Goal: Task Accomplishment & Management: Complete application form

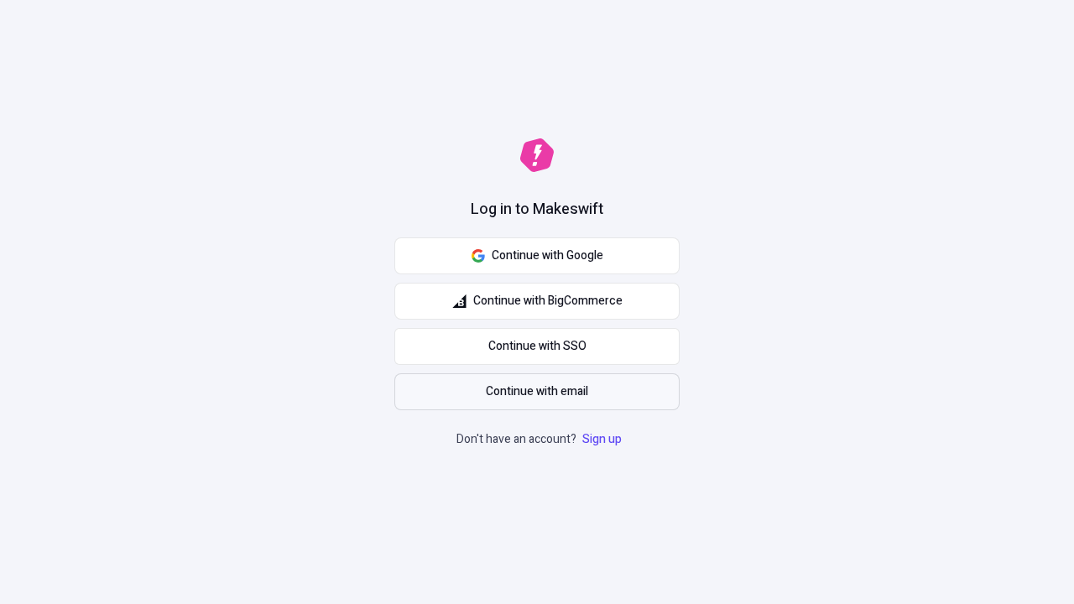
click at [537, 392] on span "Continue with email" at bounding box center [537, 392] width 102 height 18
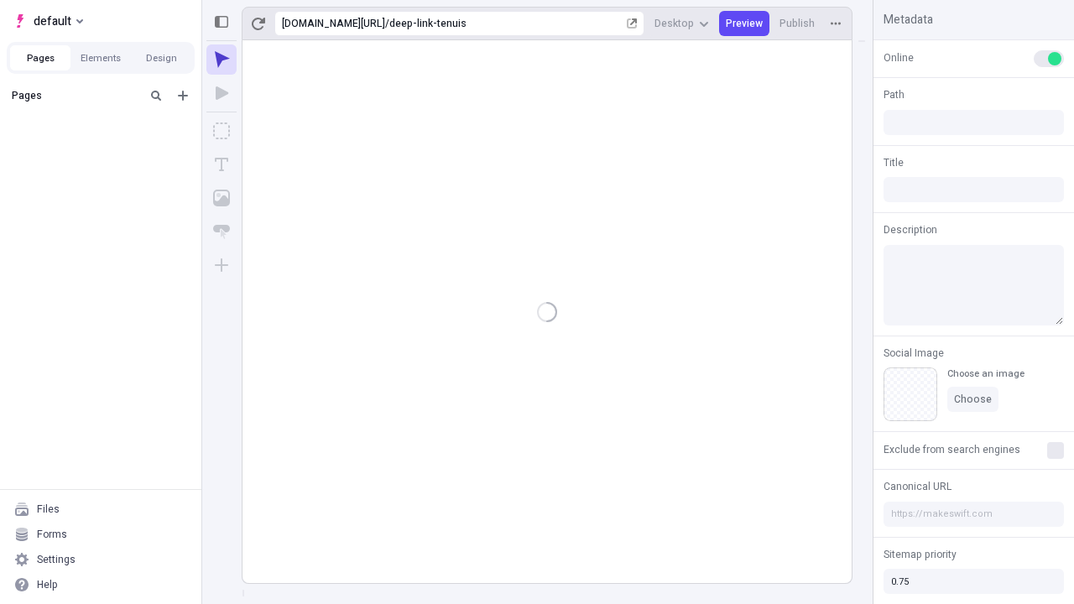
type input "/deep-link-tenuis"
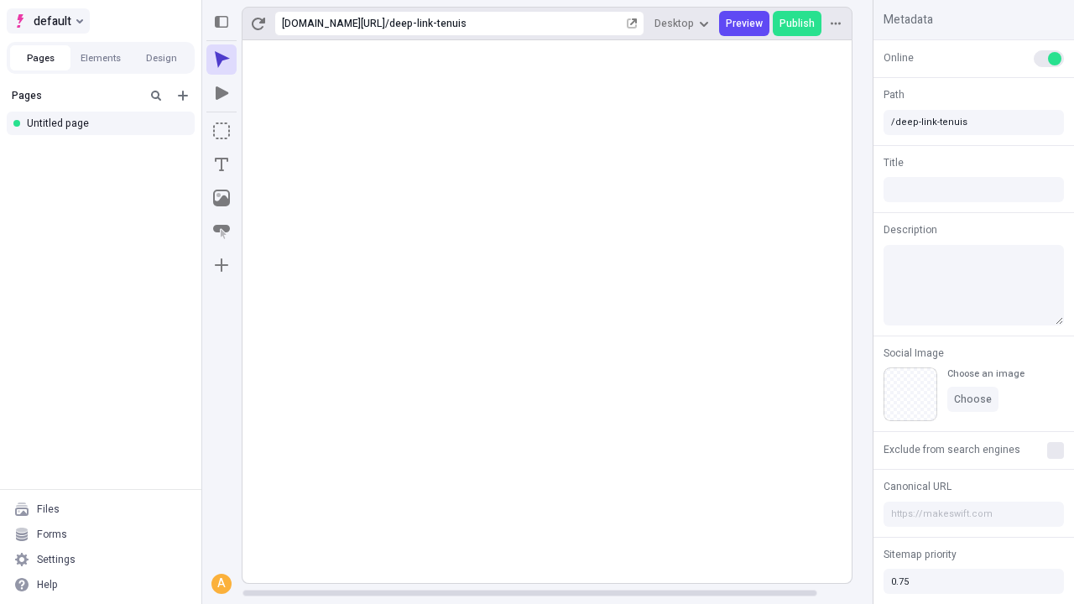
click at [47, 21] on span "default" at bounding box center [53, 21] width 38 height 20
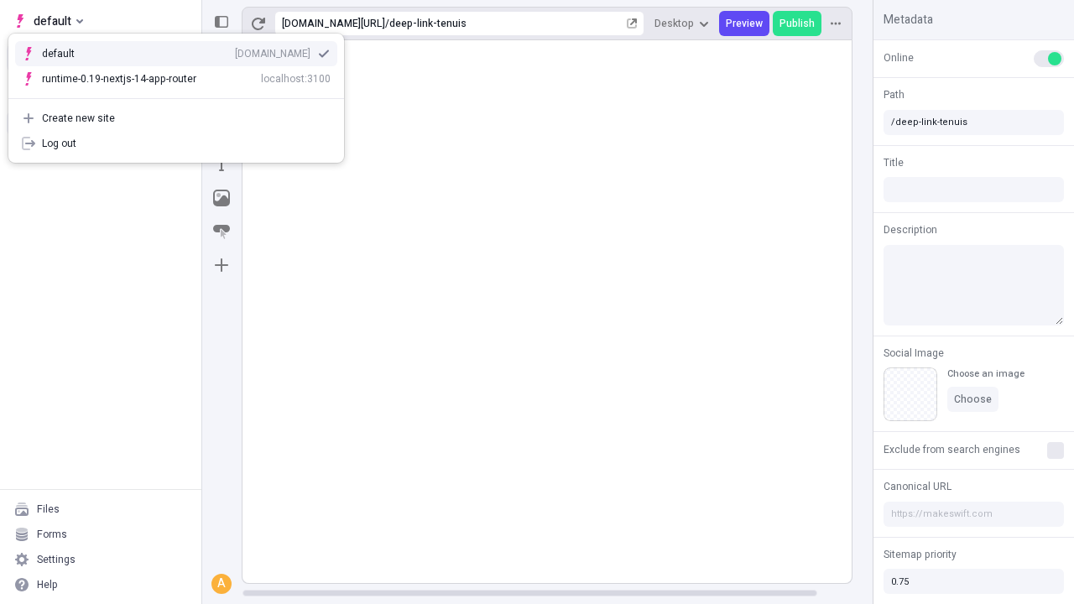
click at [176, 118] on div "Create new site" at bounding box center [186, 118] width 289 height 13
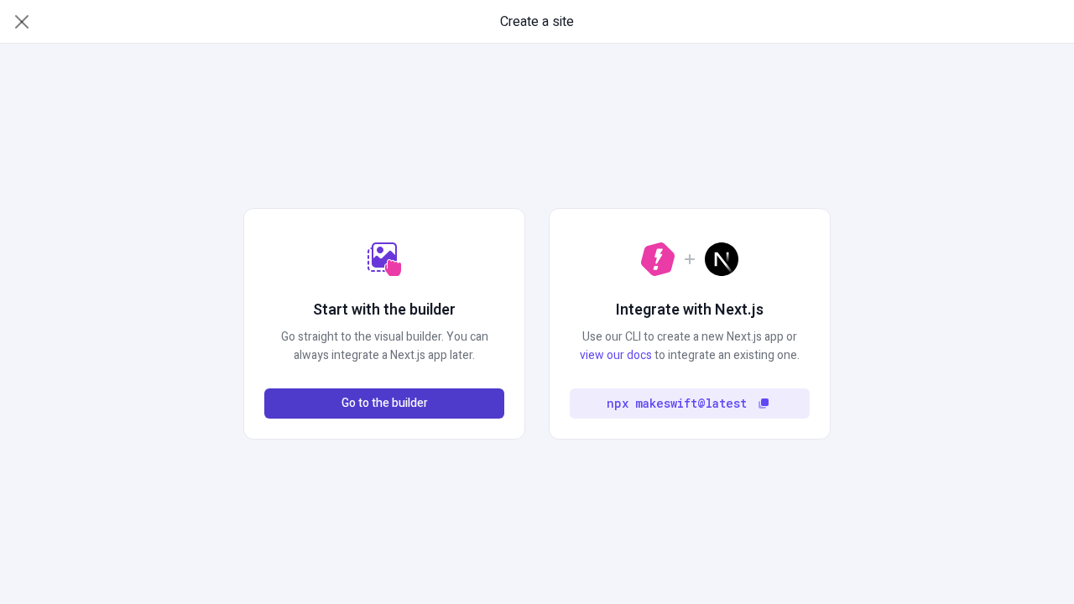
click at [384, 403] on span "Go to the builder" at bounding box center [384, 403] width 86 height 18
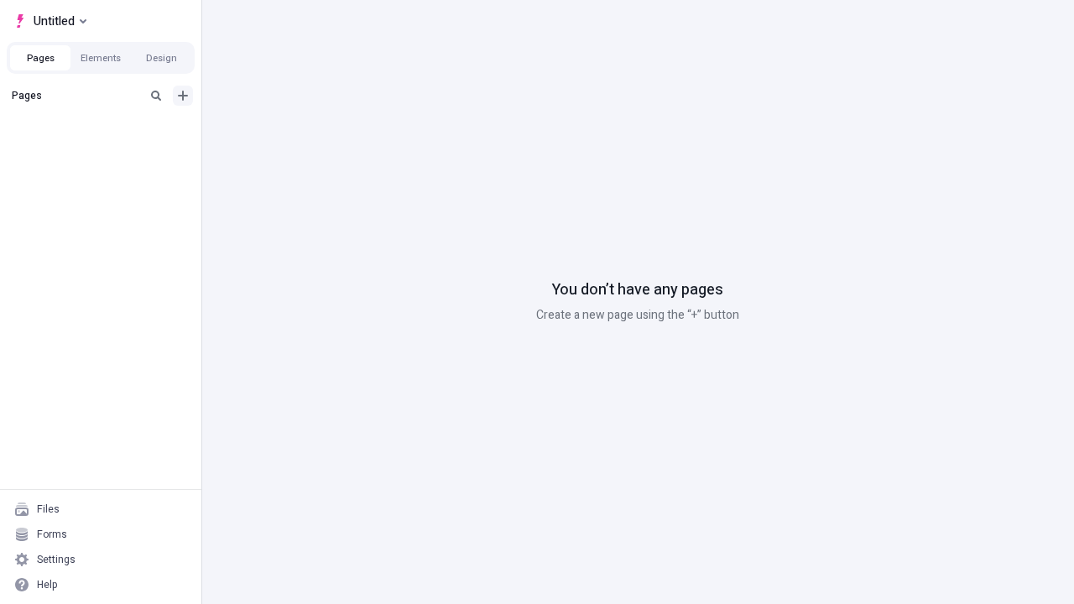
click at [183, 96] on icon "Add new" at bounding box center [183, 96] width 10 height 10
click at [106, 150] on div "Blank page" at bounding box center [105, 150] width 161 height 25
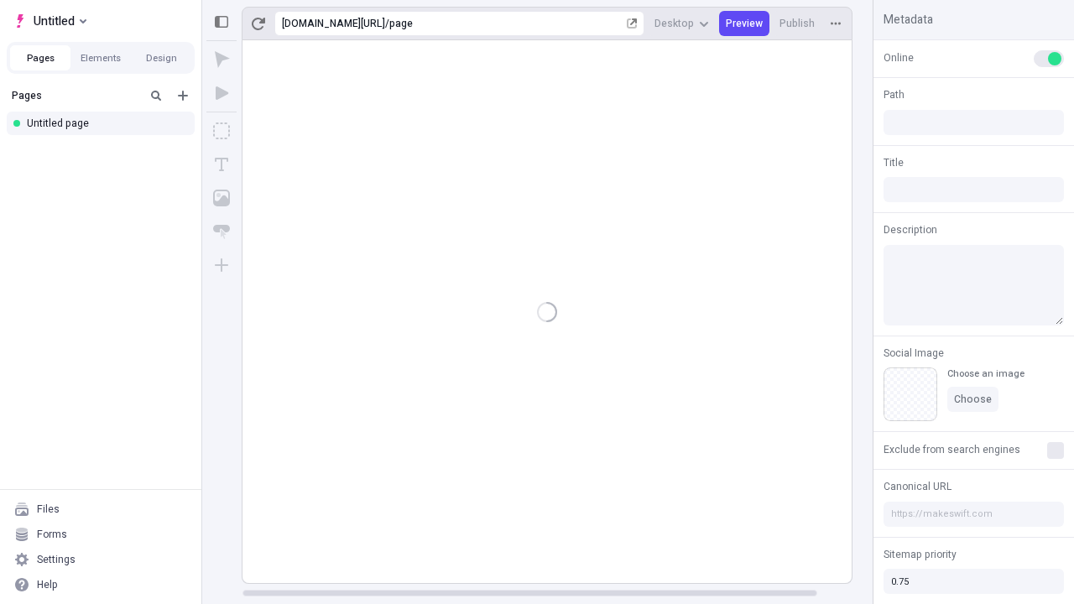
type input "/page"
click at [798, 23] on span "Publish" at bounding box center [796, 23] width 35 height 13
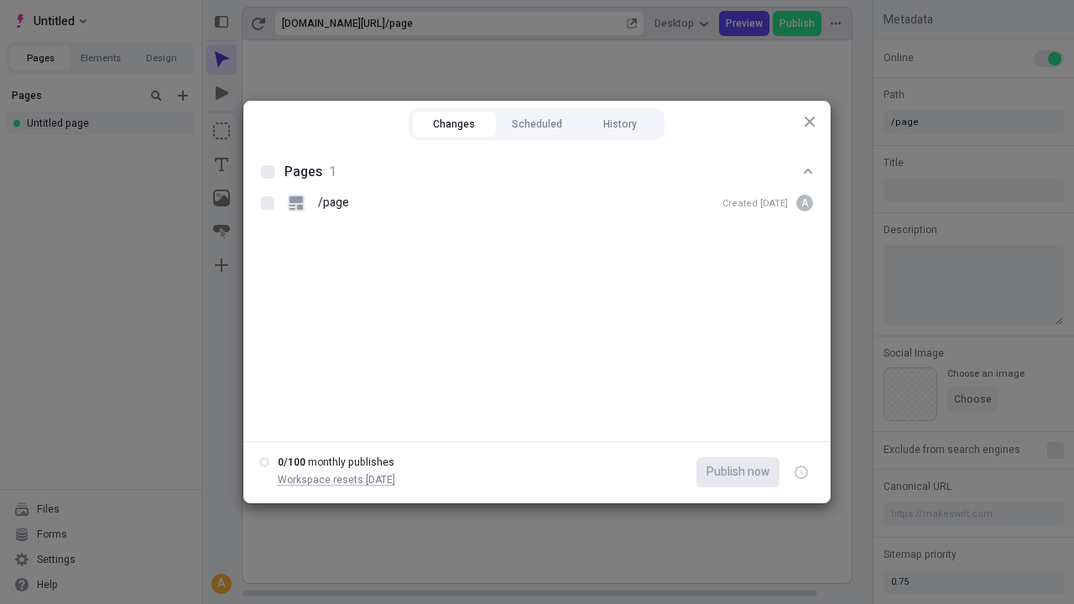
click at [454, 124] on button "Changes" at bounding box center [454, 124] width 83 height 25
click at [268, 172] on div at bounding box center [267, 171] width 13 height 13
checkbox input "true"
click at [801, 472] on icon "button" at bounding box center [802, 473] width 4 height 6
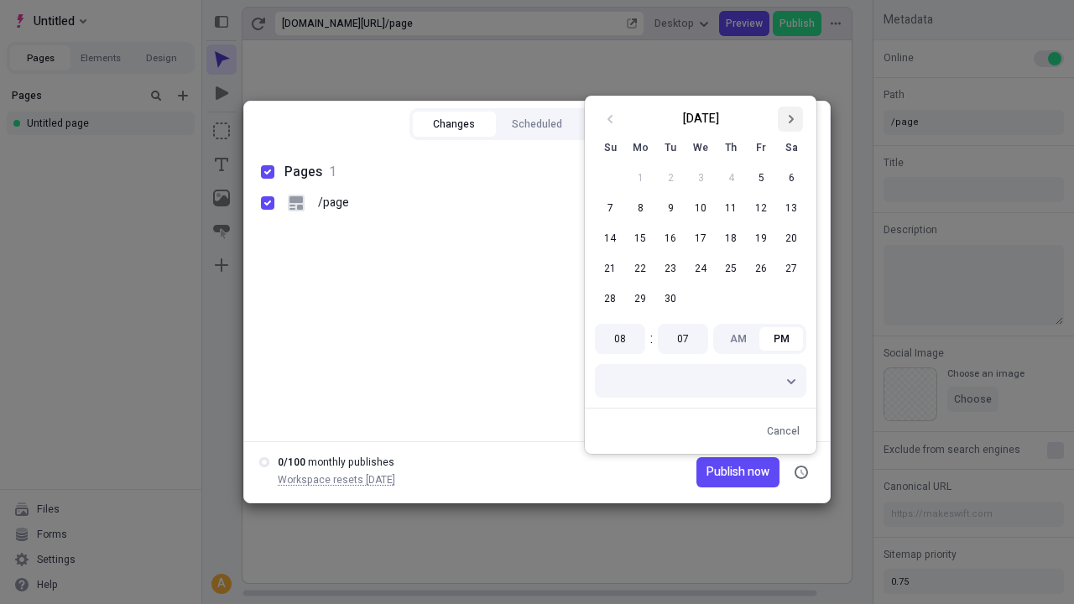
click at [790, 119] on icon "Go to next month" at bounding box center [790, 119] width 10 height 10
click at [700, 178] on button "1" at bounding box center [700, 178] width 30 height 30
click at [712, 472] on span "Publish now" at bounding box center [737, 472] width 63 height 18
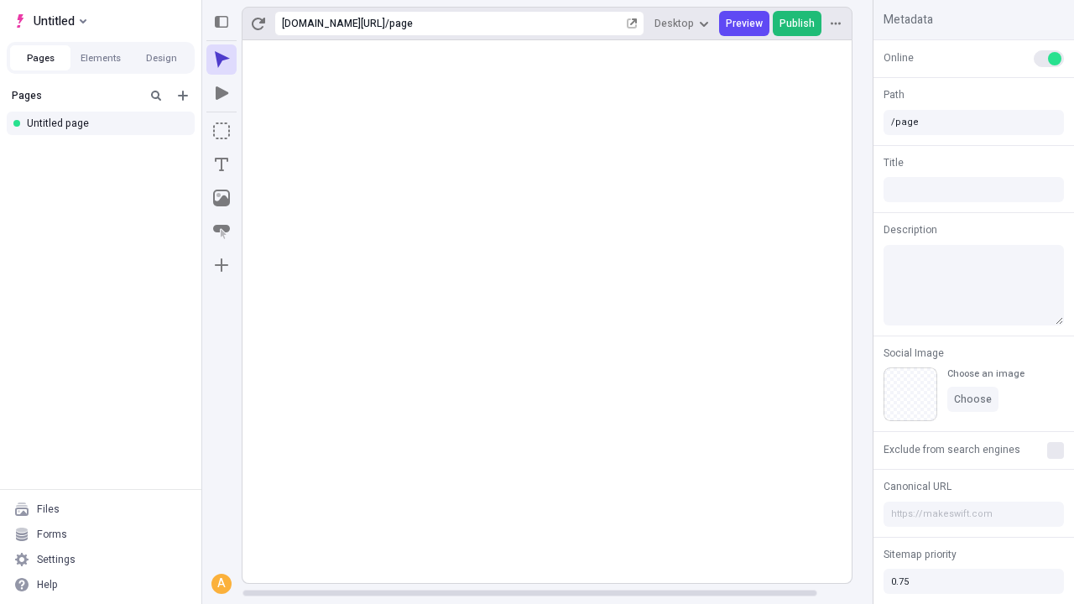
click at [798, 23] on span "Publish" at bounding box center [796, 23] width 35 height 13
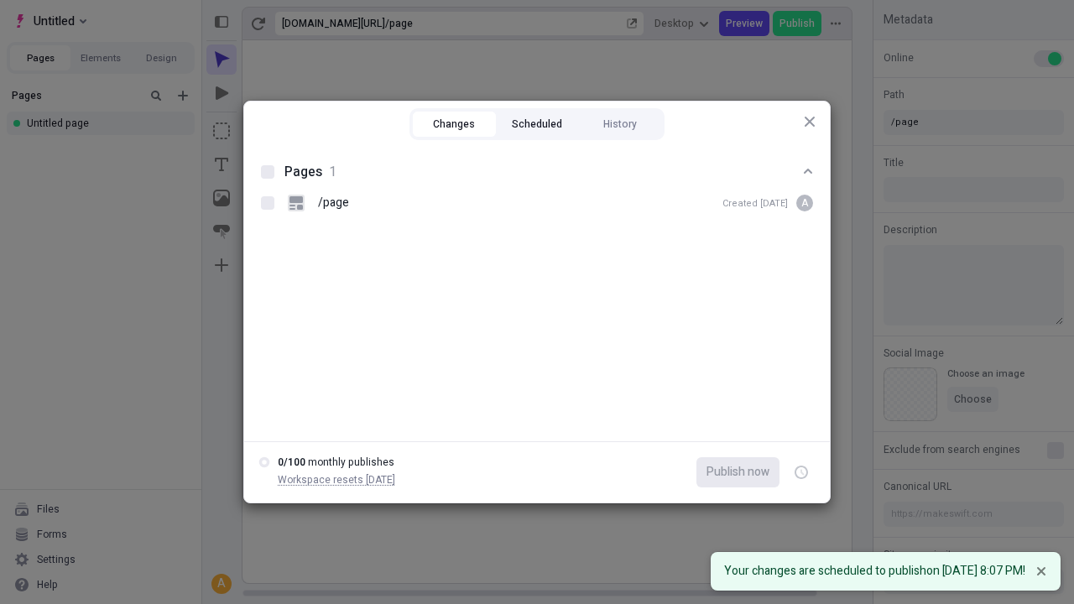
click at [537, 124] on button "Scheduled" at bounding box center [537, 124] width 83 height 25
